Goal: Task Accomplishment & Management: Manage account settings

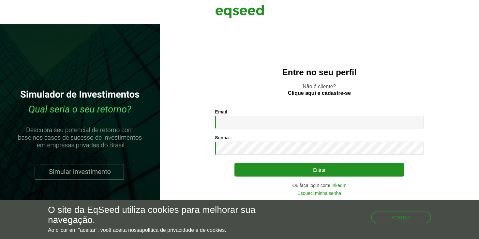
click at [264, 124] on input "Email *" at bounding box center [319, 122] width 209 height 13
click at [414, 118] on keeper-lock "Open Keeper Popup" at bounding box center [415, 122] width 8 height 8
click at [362, 97] on div "Entre no seu perfil Não é cliente? Clique aqui e cadastre-se Email * Digite seu…" at bounding box center [319, 131] width 319 height 214
click at [269, 126] on input "Email *" at bounding box center [319, 122] width 209 height 13
click at [231, 126] on input "Email *" at bounding box center [319, 122] width 209 height 13
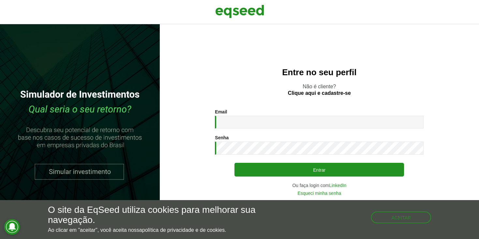
click at [306, 106] on div "Entre no seu perfil Não é cliente? Clique aqui e cadastre-se Email * Digite seu…" at bounding box center [319, 131] width 319 height 214
click at [321, 194] on link "Esqueci minha senha" at bounding box center [320, 193] width 44 height 5
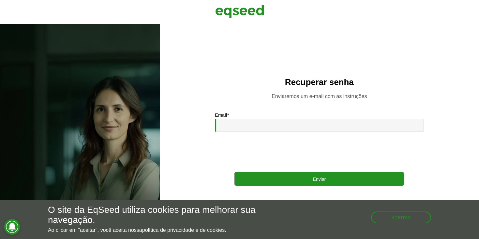
click at [236, 135] on div "Email * Enviar" at bounding box center [319, 148] width 209 height 73
click at [236, 129] on input "Email *" at bounding box center [319, 125] width 209 height 13
type input "**********"
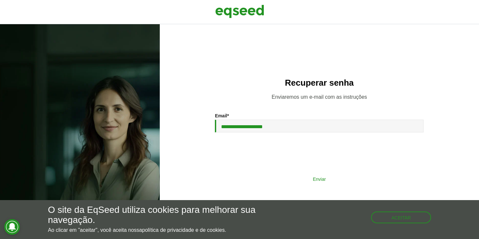
click at [276, 174] on button "Enviar" at bounding box center [320, 178] width 170 height 12
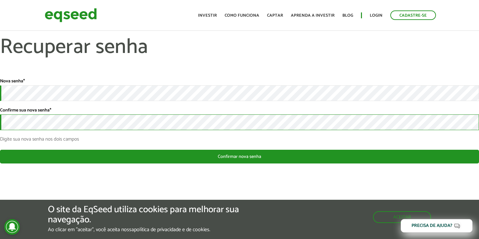
click at [0, 149] on button "Confirmar nova senha" at bounding box center [239, 156] width 479 height 14
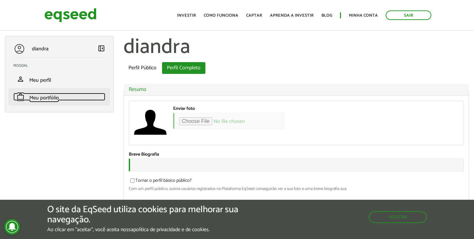
click at [47, 99] on span "Meu portfólio" at bounding box center [44, 97] width 30 height 9
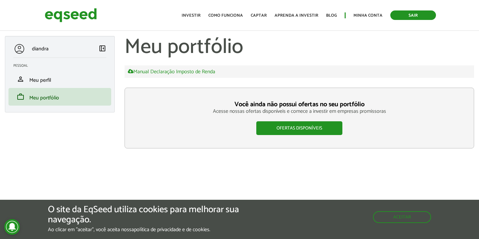
click at [406, 15] on link "Sair" at bounding box center [414, 14] width 46 height 9
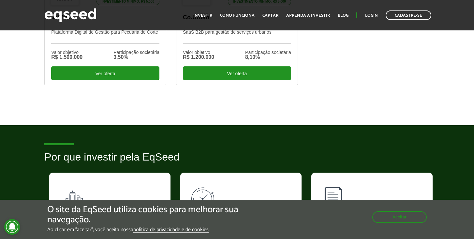
scroll to position [250, 0]
